Goal: Transaction & Acquisition: Purchase product/service

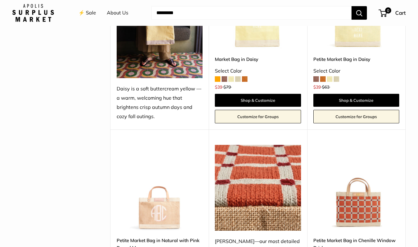
scroll to position [1138, 0]
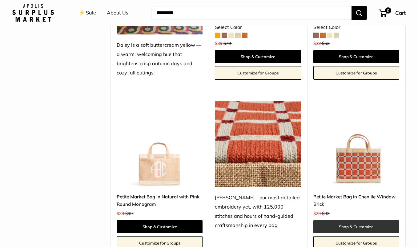
click at [355, 220] on link "Shop & Customize" at bounding box center [356, 226] width 86 height 13
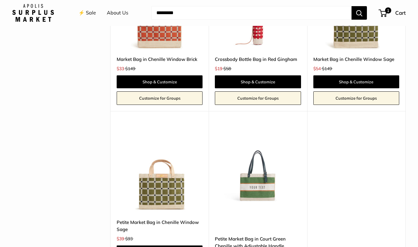
scroll to position [1476, 0]
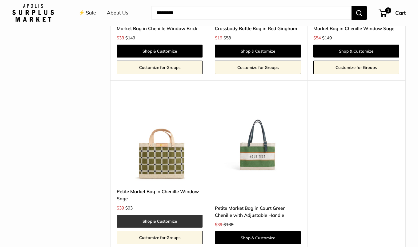
click at [173, 215] on link "Shop & Customize" at bounding box center [160, 221] width 86 height 13
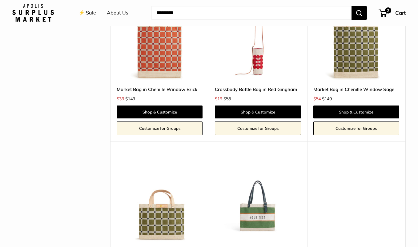
scroll to position [1384, 0]
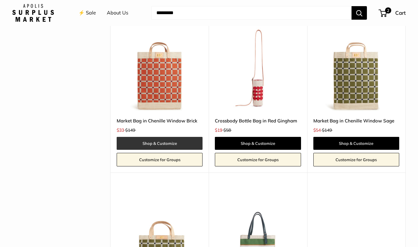
click at [159, 137] on link "Shop & Customize" at bounding box center [160, 143] width 86 height 13
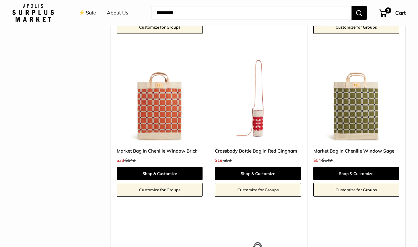
scroll to position [1353, 0]
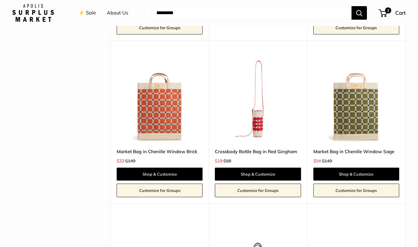
click at [0, 0] on img at bounding box center [0, 0] width 0 height 0
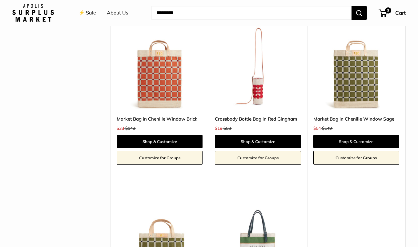
scroll to position [1384, 0]
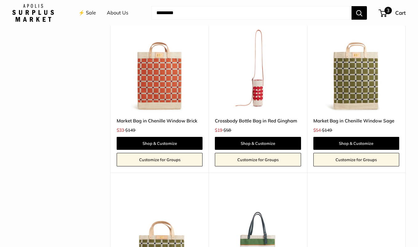
click at [384, 11] on span "3" at bounding box center [387, 10] width 7 height 7
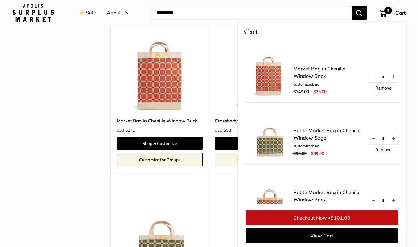
click at [334, 219] on span "$101.00" at bounding box center [340, 218] width 20 height 6
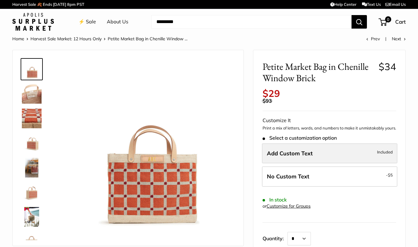
click at [290, 164] on label "Add Custom Text Included" at bounding box center [329, 153] width 135 height 20
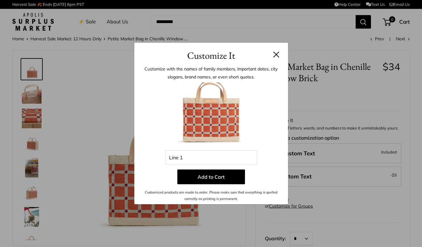
drag, startPoint x: 275, startPoint y: 54, endPoint x: 276, endPoint y: 60, distance: 6.2
click at [276, 54] on button at bounding box center [276, 54] width 6 height 6
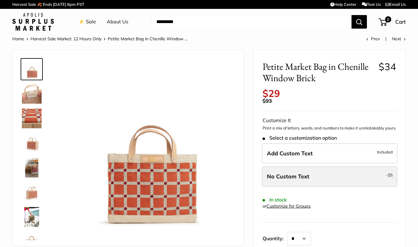
click at [299, 180] on span "No Custom Text" at bounding box center [288, 176] width 42 height 7
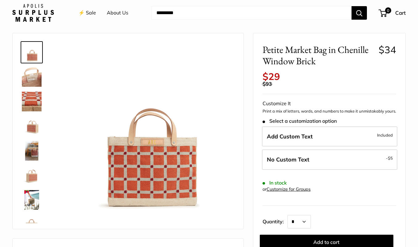
scroll to position [31, 0]
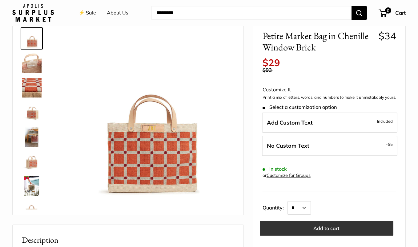
click at [318, 235] on button "Add to cart" at bounding box center [326, 228] width 133 height 15
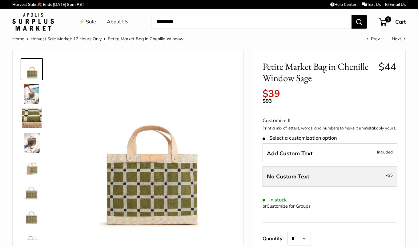
click at [299, 180] on span "No Custom Text" at bounding box center [288, 176] width 42 height 7
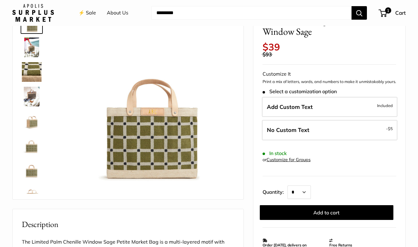
scroll to position [62, 0]
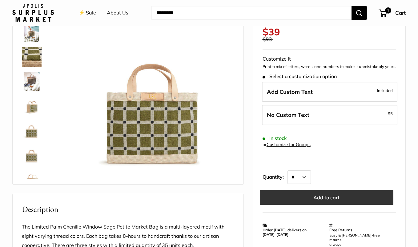
click at [326, 205] on button "Add to cart" at bounding box center [326, 197] width 133 height 15
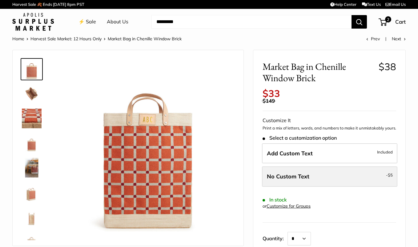
click at [299, 180] on span "No Custom Text" at bounding box center [288, 176] width 42 height 7
click at [307, 180] on span "No Custom Text" at bounding box center [288, 176] width 42 height 7
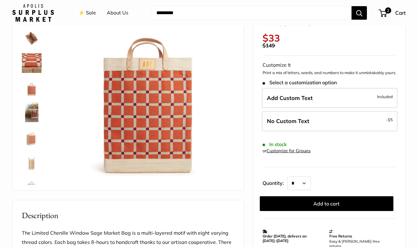
scroll to position [62, 0]
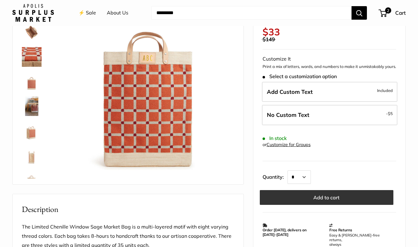
click at [334, 203] on button "Add to cart" at bounding box center [326, 197] width 133 height 15
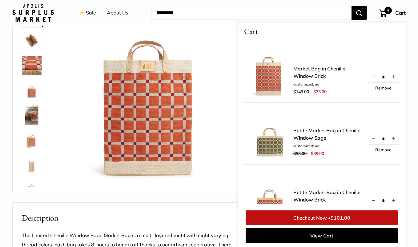
scroll to position [0, 0]
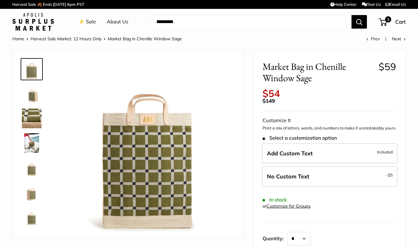
click at [295, 157] on span "Add Custom Text" at bounding box center [290, 153] width 46 height 7
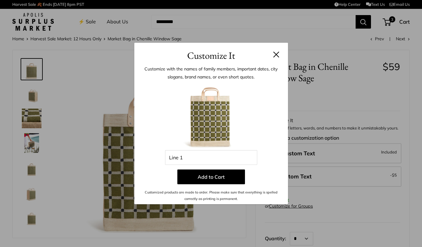
click at [274, 53] on button at bounding box center [276, 54] width 6 height 6
